Goal: Task Accomplishment & Management: Use online tool/utility

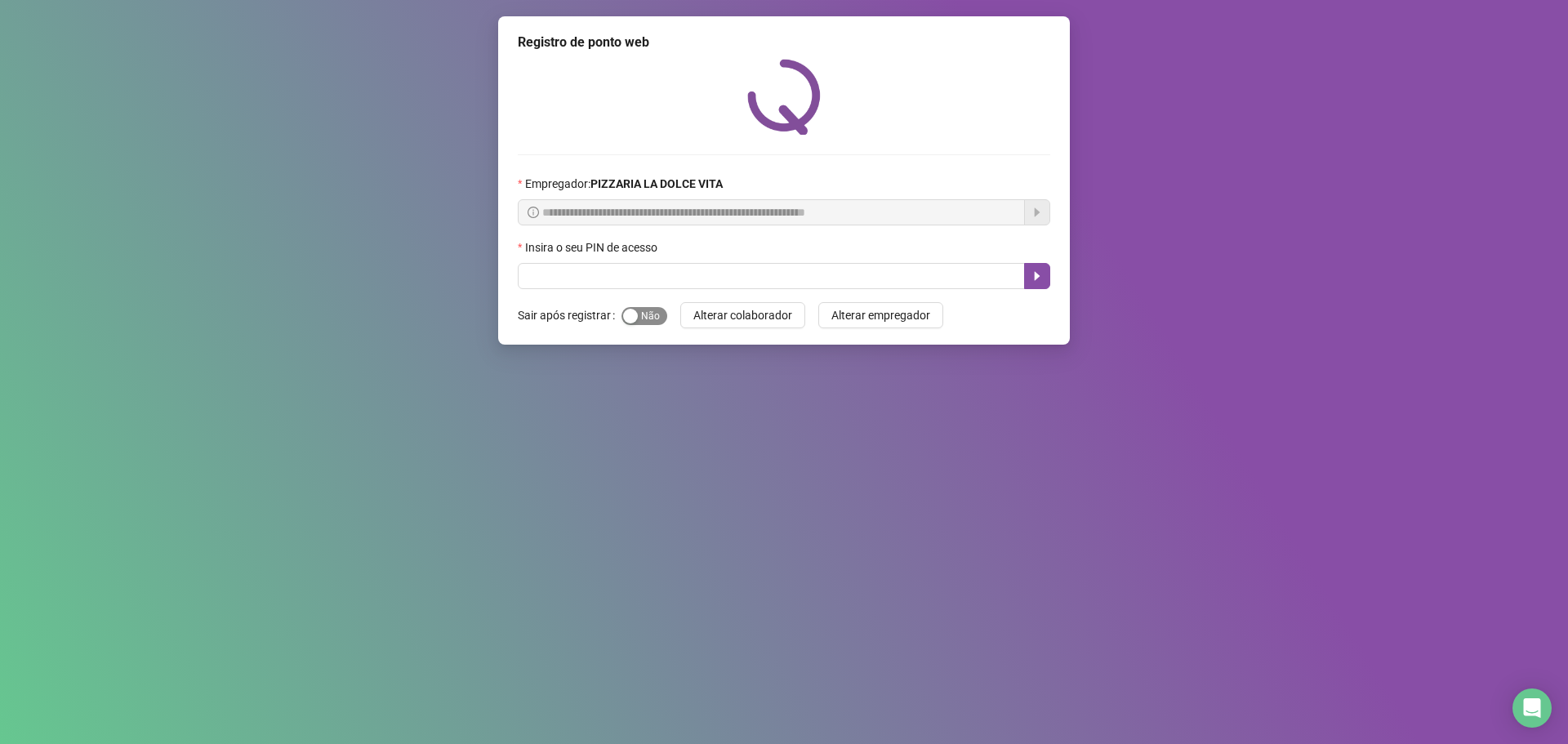
click at [657, 318] on span "Sim Não" at bounding box center [645, 316] width 46 height 18
click at [687, 269] on input "text" at bounding box center [772, 276] width 507 height 26
type input "****"
click at [1033, 271] on icon "caret-right" at bounding box center [1037, 276] width 13 height 13
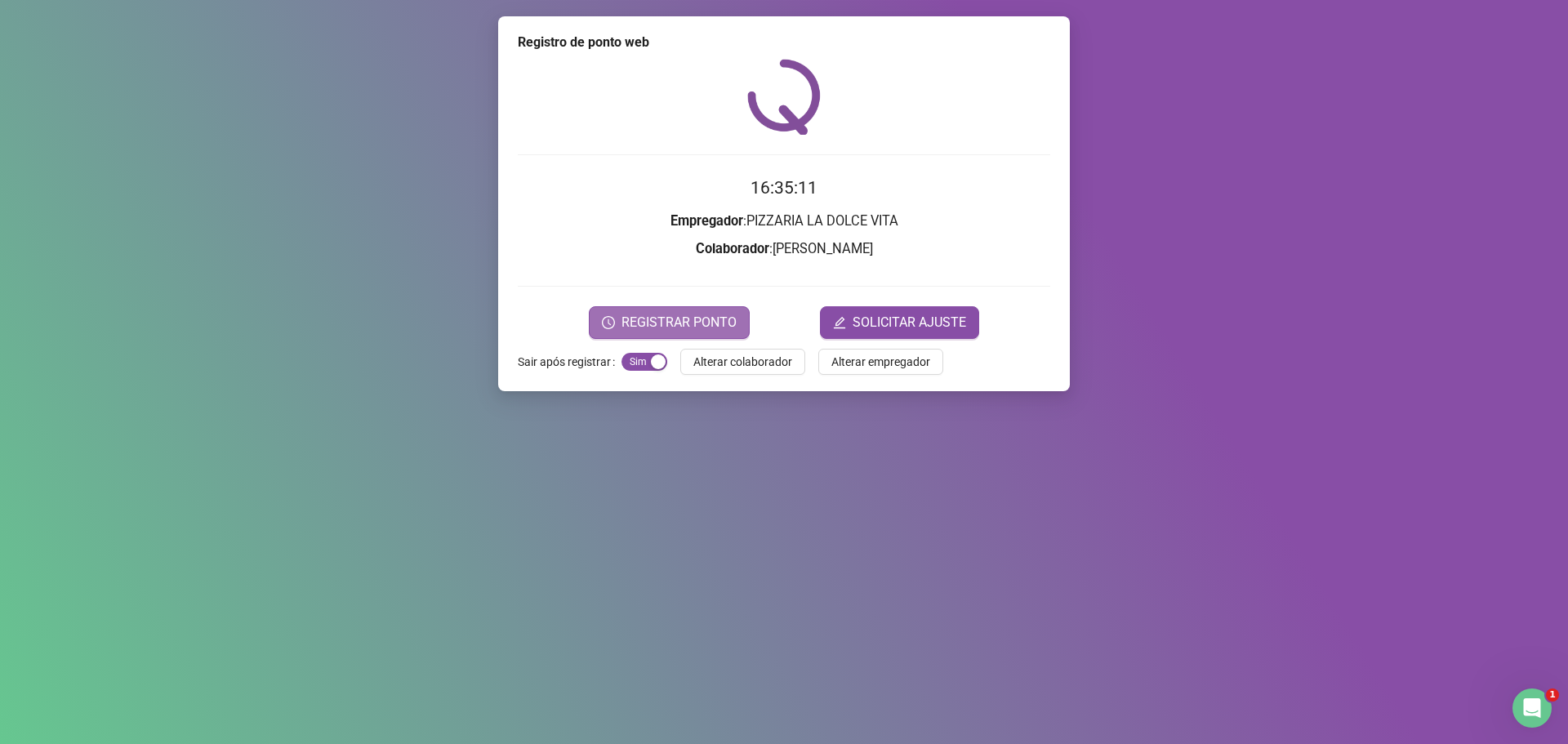
click at [712, 311] on button "REGISTRAR PONTO" at bounding box center [669, 322] width 161 height 33
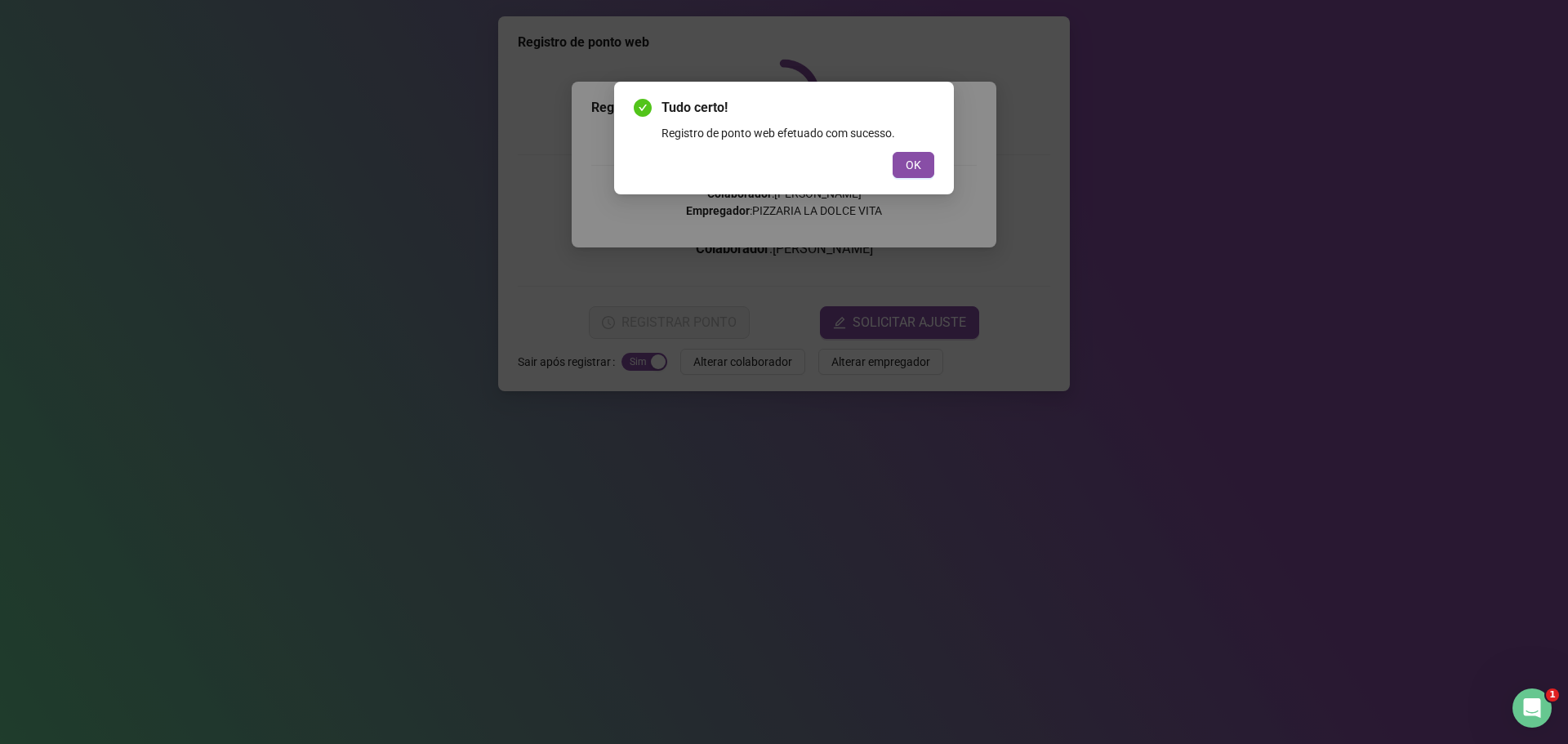
click at [921, 162] on span "OK" at bounding box center [913, 165] width 16 height 18
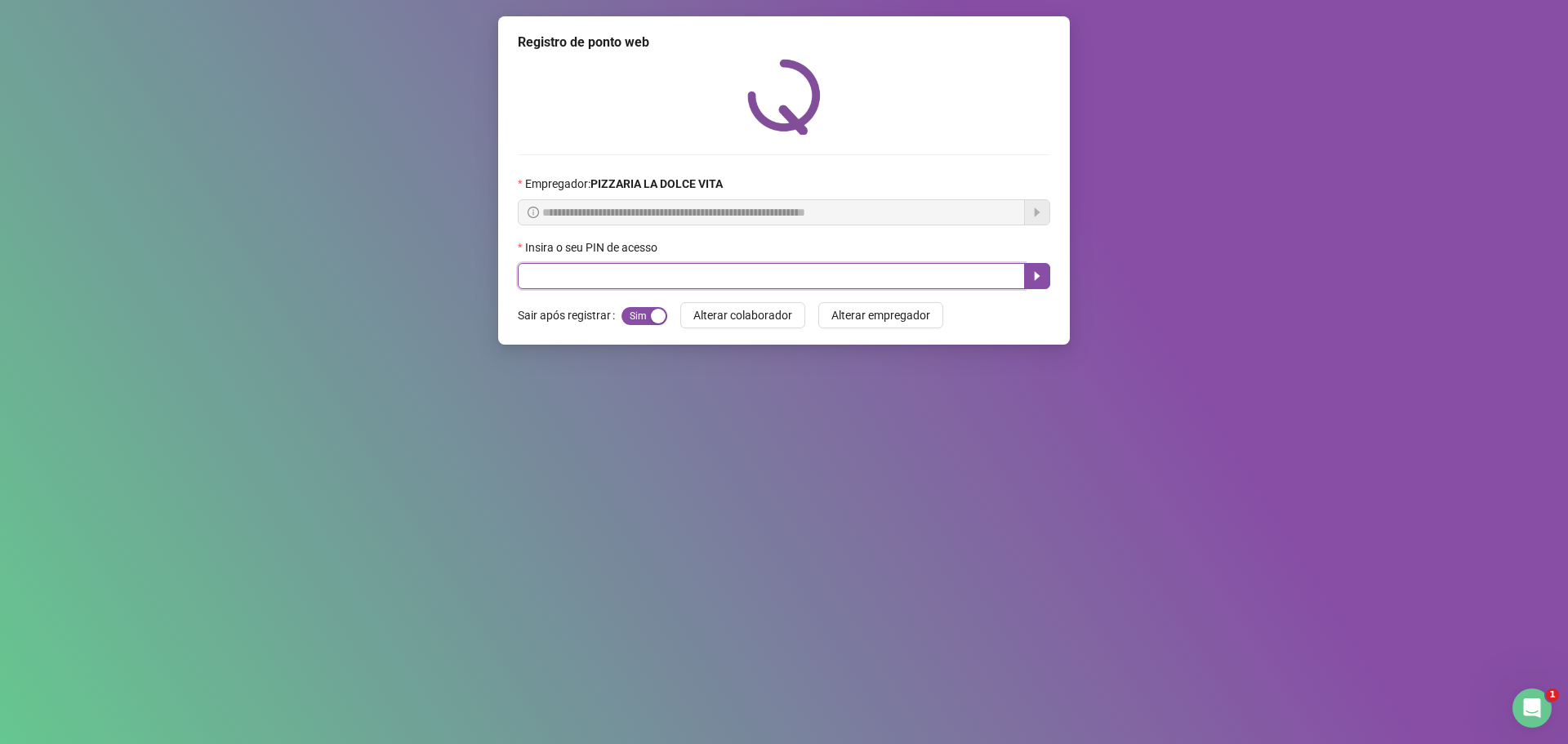
click at [687, 275] on input "text" at bounding box center [772, 276] width 507 height 26
